Goal: Information Seeking & Learning: Learn about a topic

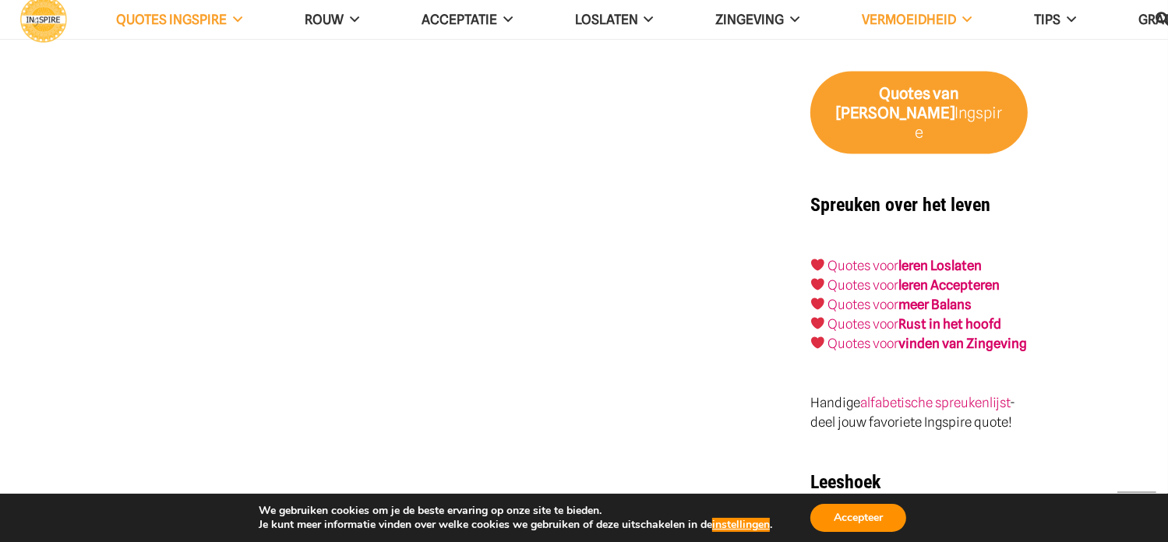
scroll to position [2365, 0]
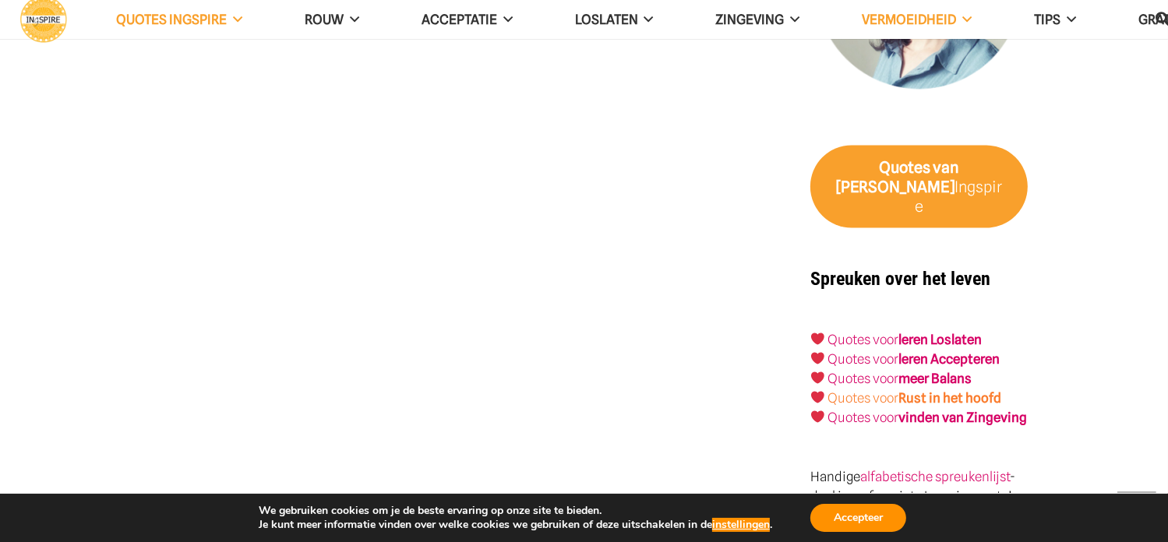
click at [959, 390] on strong "Rust in het hoofd" at bounding box center [950, 398] width 103 height 16
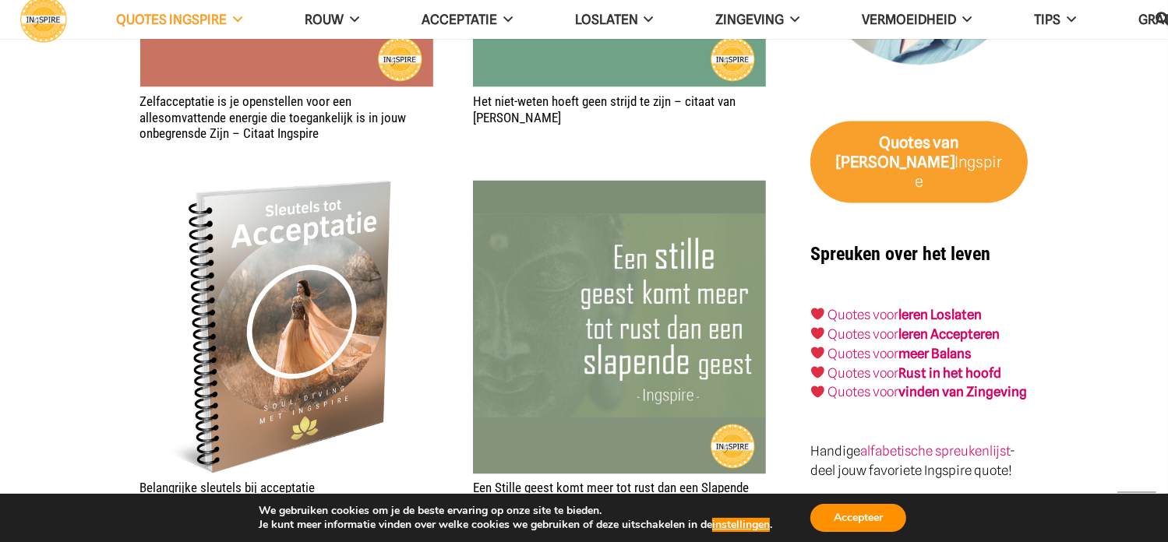
scroll to position [2550, 0]
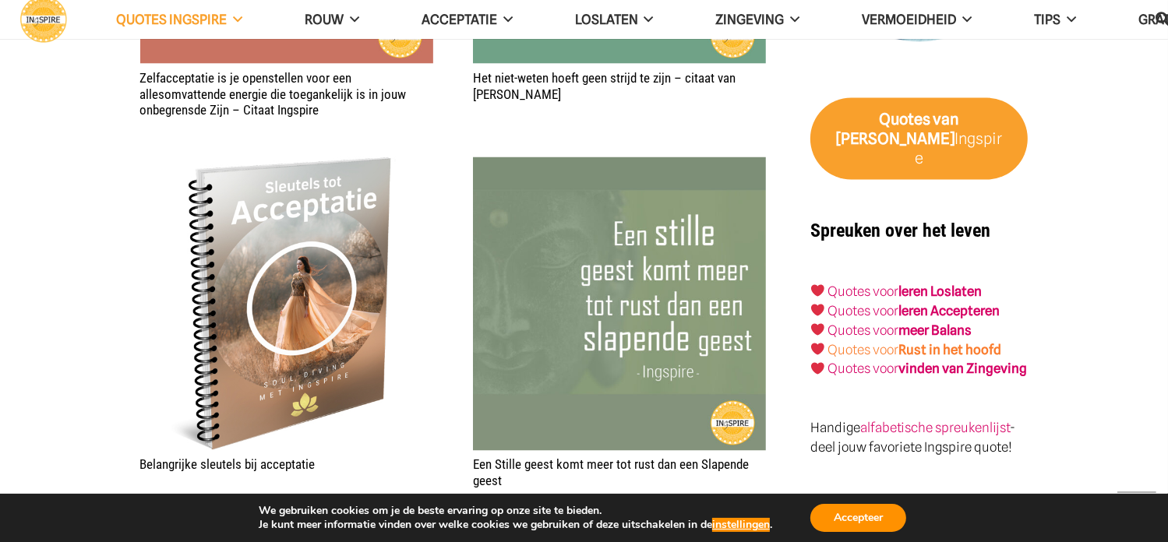
click at [931, 342] on strong "Rust in het hoofd" at bounding box center [950, 350] width 103 height 16
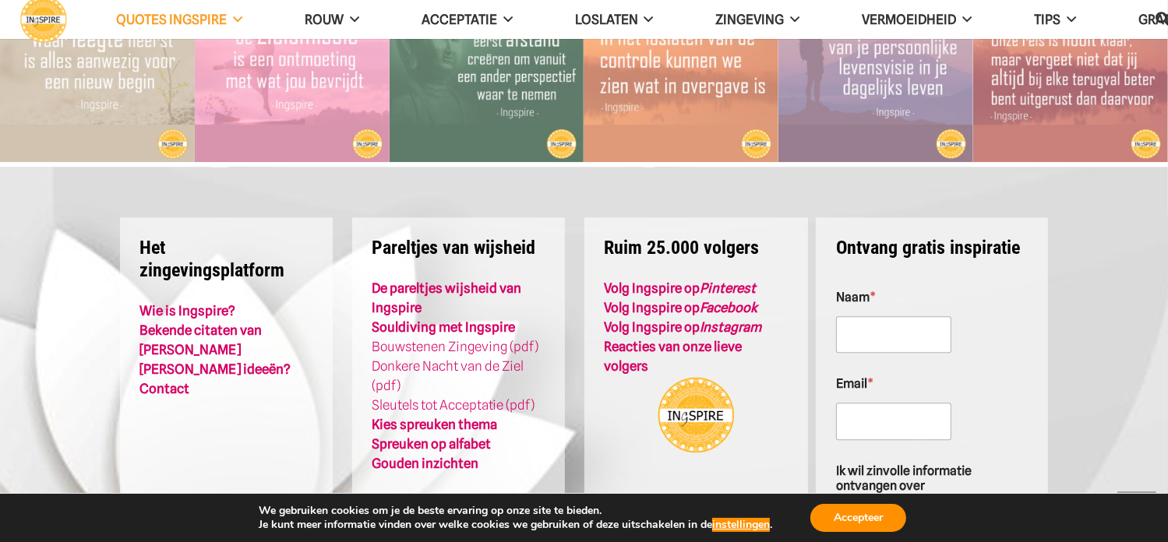
scroll to position [3837, 0]
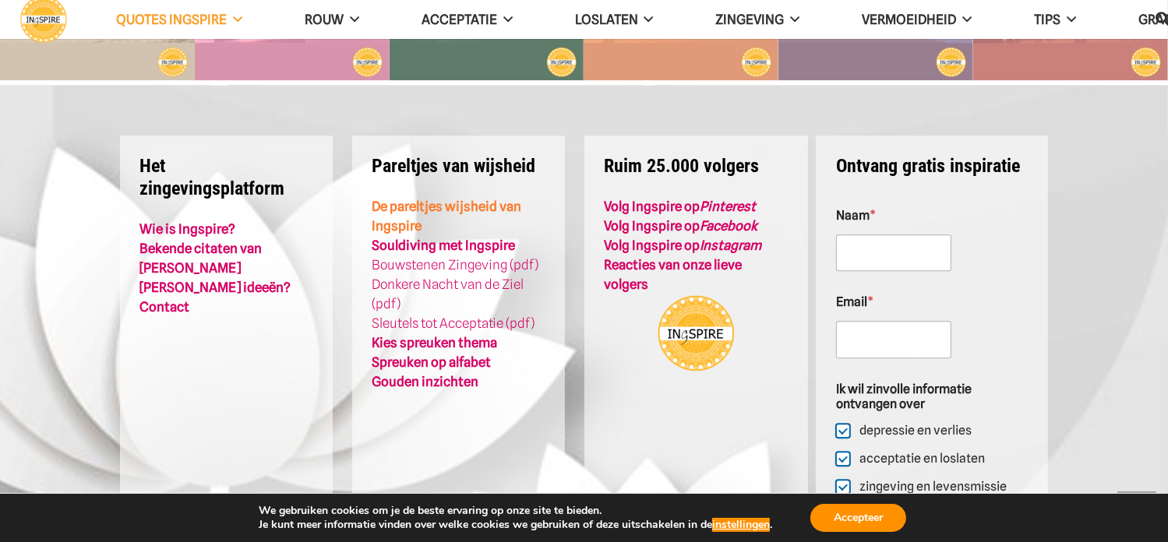
click at [464, 205] on link "De pareltjes wijsheid van Ingspire" at bounding box center [447, 216] width 150 height 35
